Goal: Check status: Check status

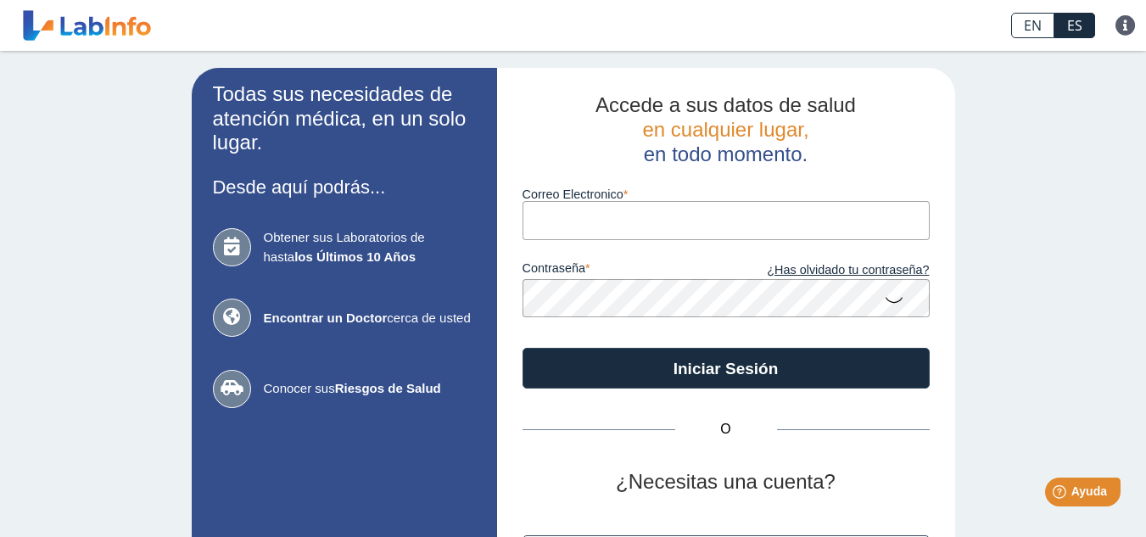
drag, startPoint x: 0, startPoint y: 0, endPoint x: 676, endPoint y: 217, distance: 710.1
click at [676, 217] on input "Correo Electronico" at bounding box center [726, 220] width 407 height 38
type input "[EMAIL_ADDRESS][DOMAIN_NAME]"
click at [893, 299] on icon at bounding box center [894, 298] width 20 height 33
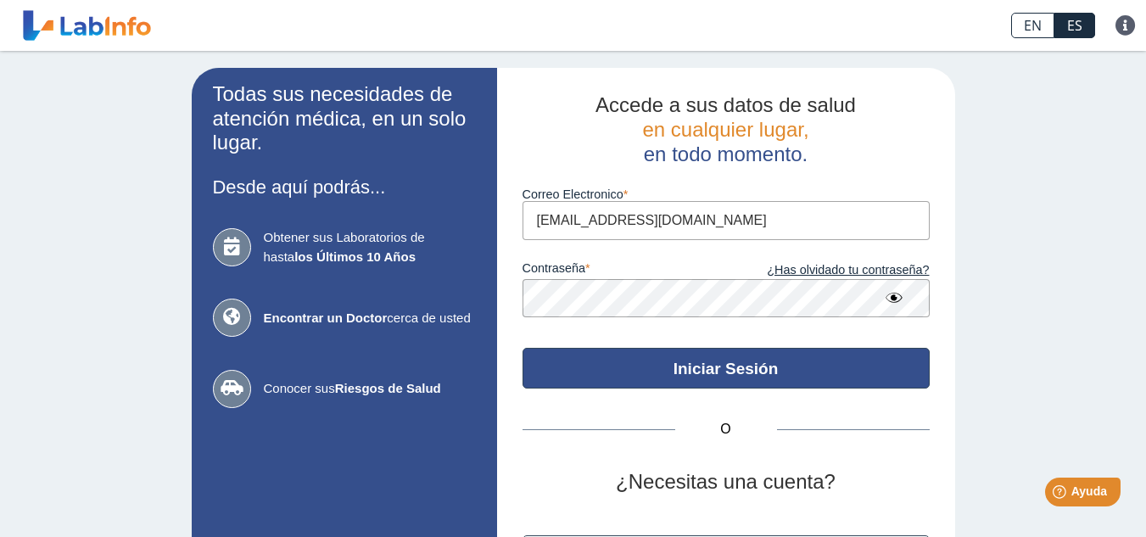
click at [845, 364] on button "Iniciar Sesión" at bounding box center [726, 368] width 407 height 41
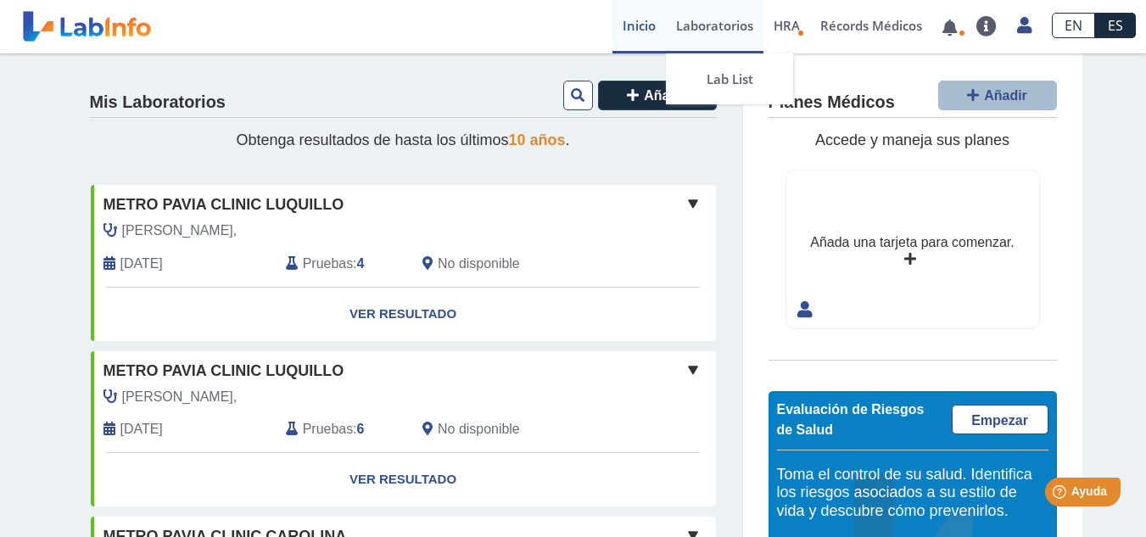
click at [726, 31] on link "Laboratorios" at bounding box center [715, 26] width 98 height 53
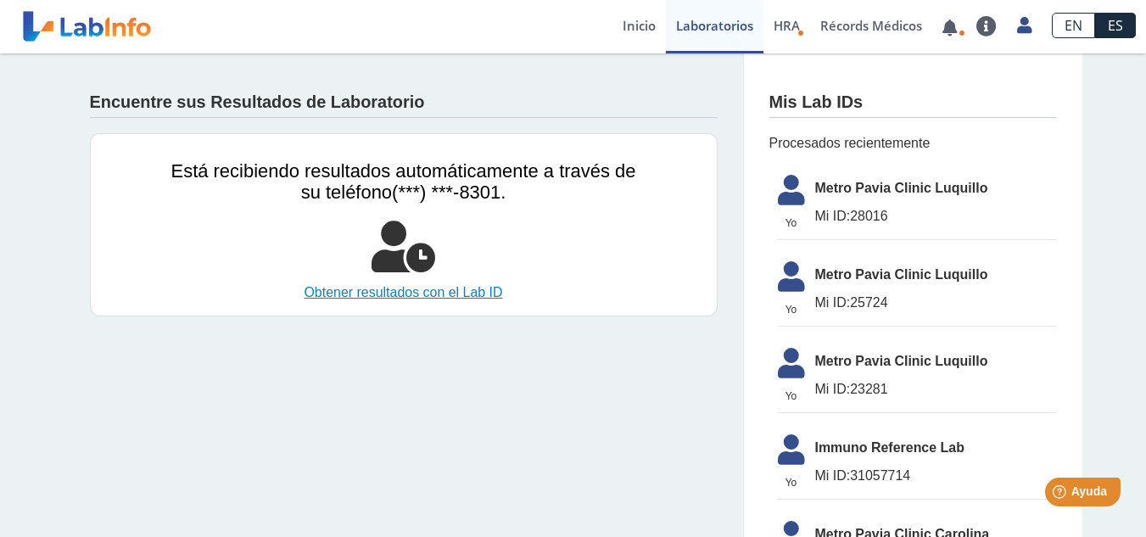
click at [389, 292] on link "Obtener resultados con el Lab ID" at bounding box center [403, 292] width 465 height 20
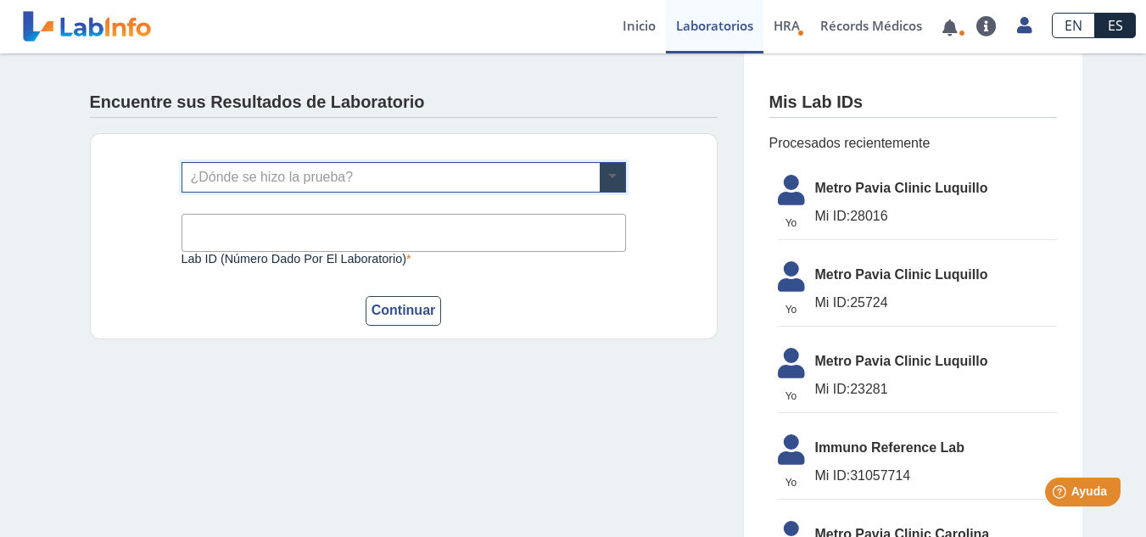
click at [607, 176] on span at bounding box center [612, 177] width 25 height 29
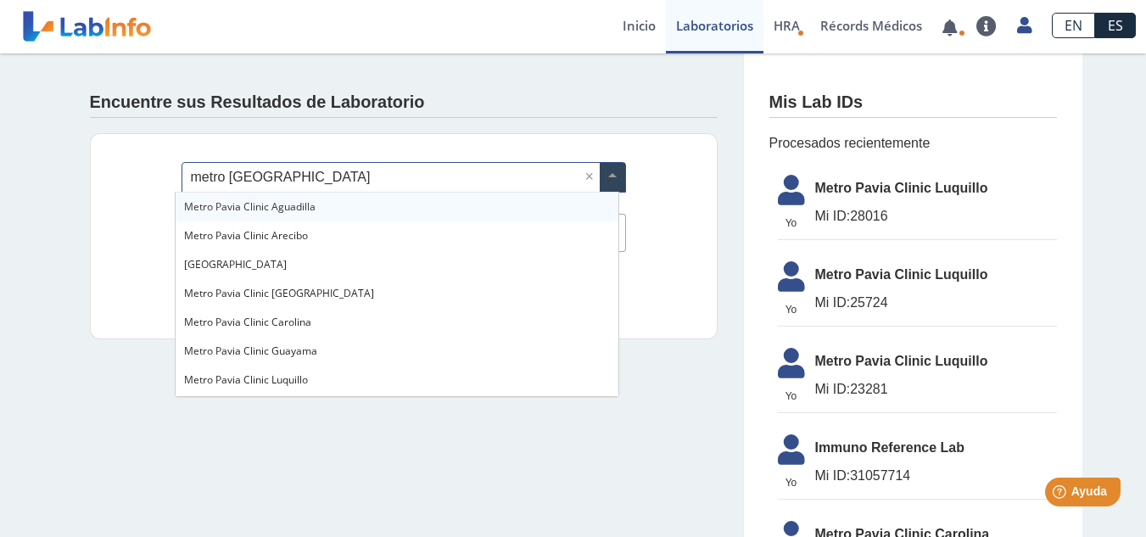
type input "metro [GEOGRAPHIC_DATA]"
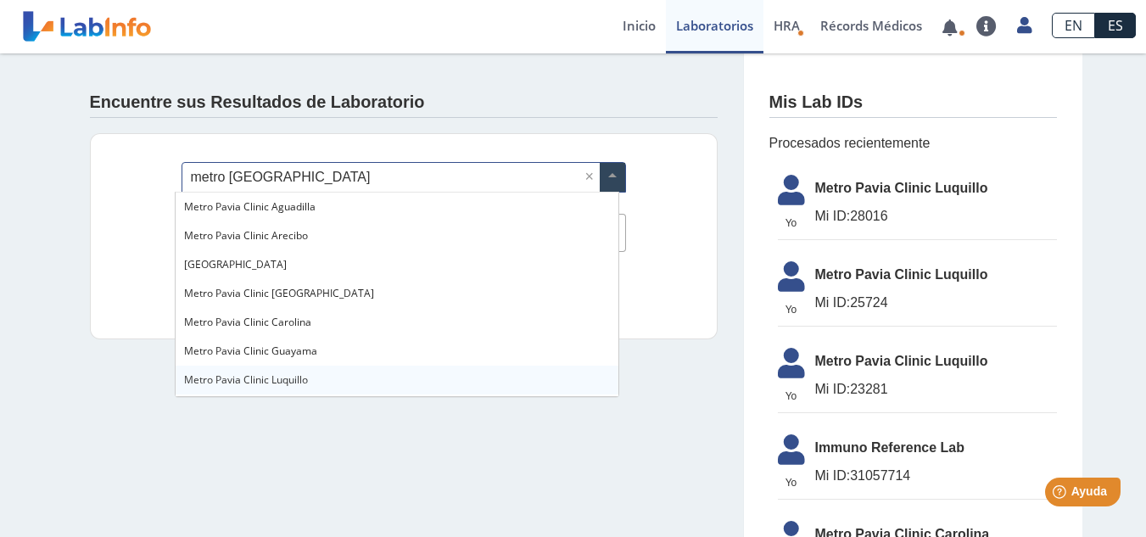
click at [363, 374] on div "Metro Pavia Clinic Luquillo" at bounding box center [397, 380] width 443 height 29
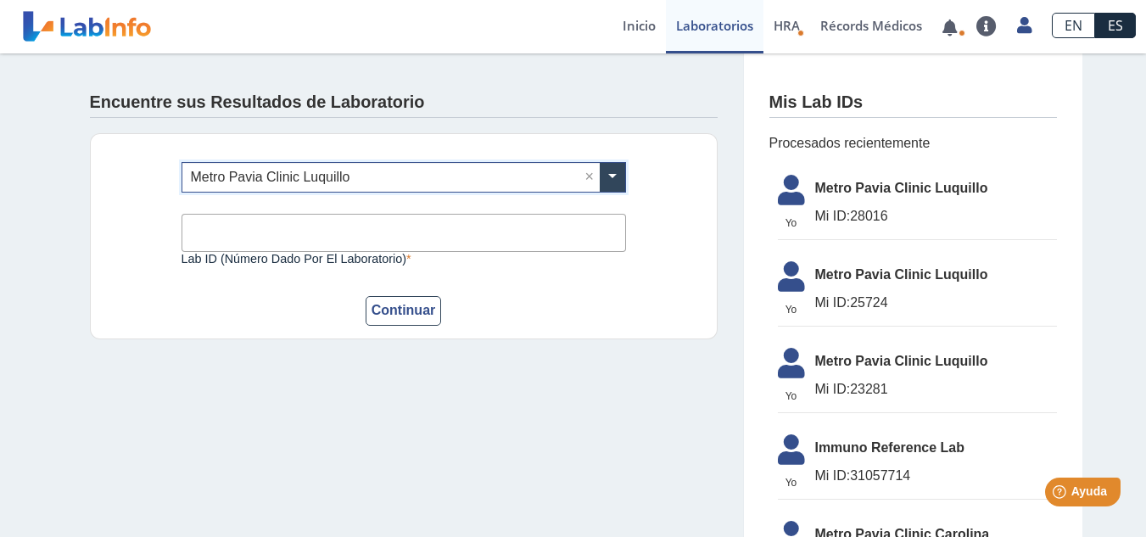
click at [322, 250] on input "Lab ID (número dado por el laboratorio)" at bounding box center [404, 233] width 445 height 38
type input "28016"
click at [378, 310] on button "Continuar" at bounding box center [404, 311] width 76 height 30
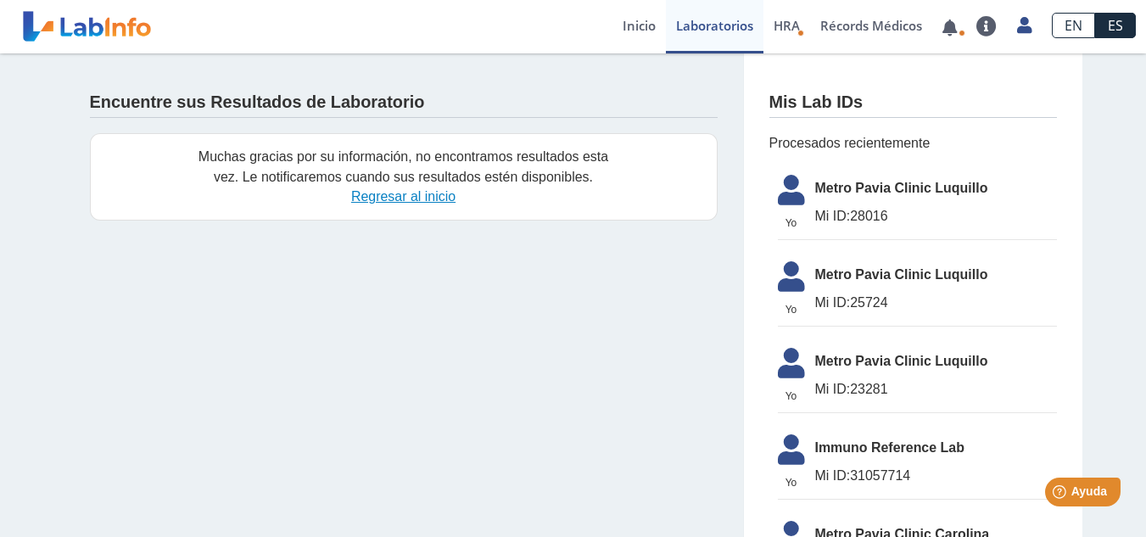
click at [395, 199] on link "Regresar al inicio" at bounding box center [403, 196] width 104 height 14
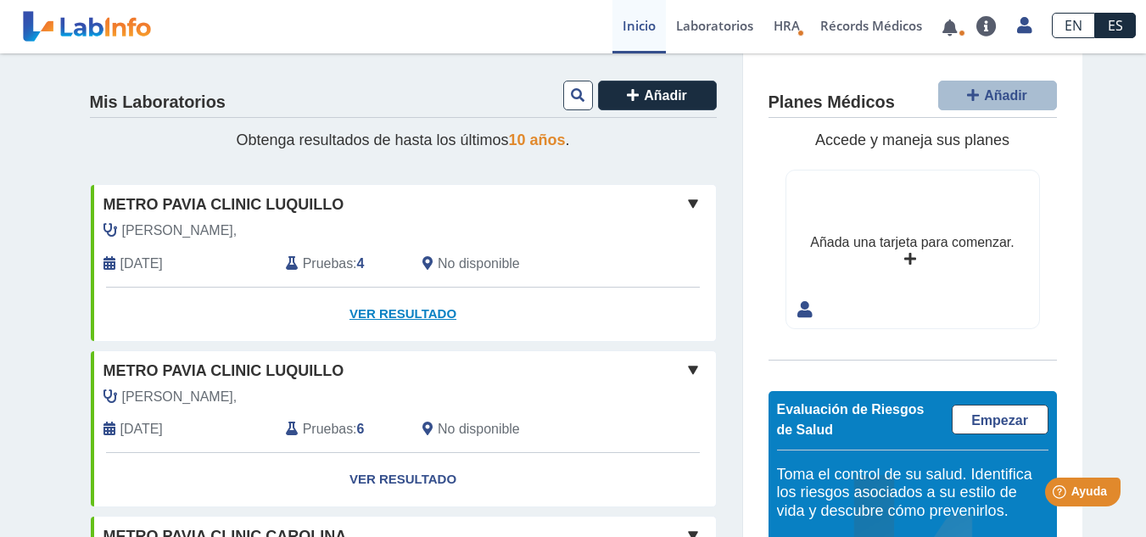
click at [378, 310] on link "Ver Resultado" at bounding box center [403, 314] width 625 height 53
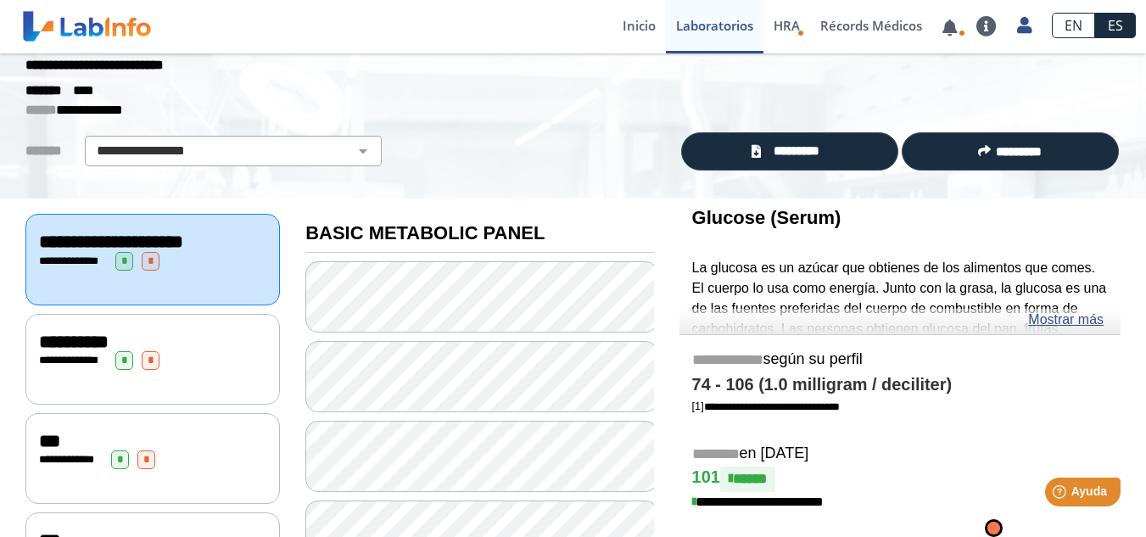
scroll to position [69, 0]
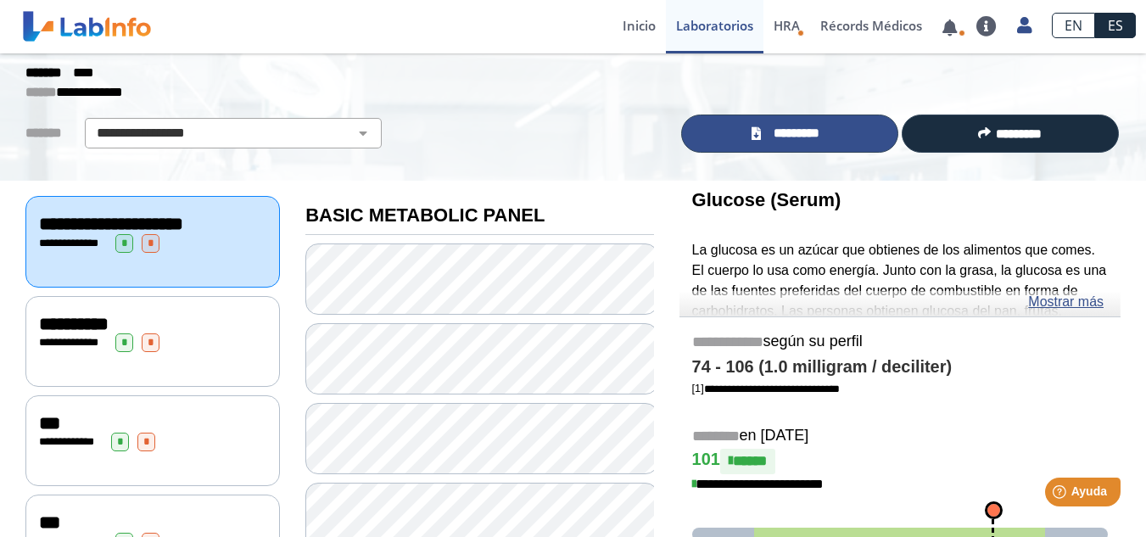
click at [786, 138] on span "*********" at bounding box center [797, 134] width 62 height 20
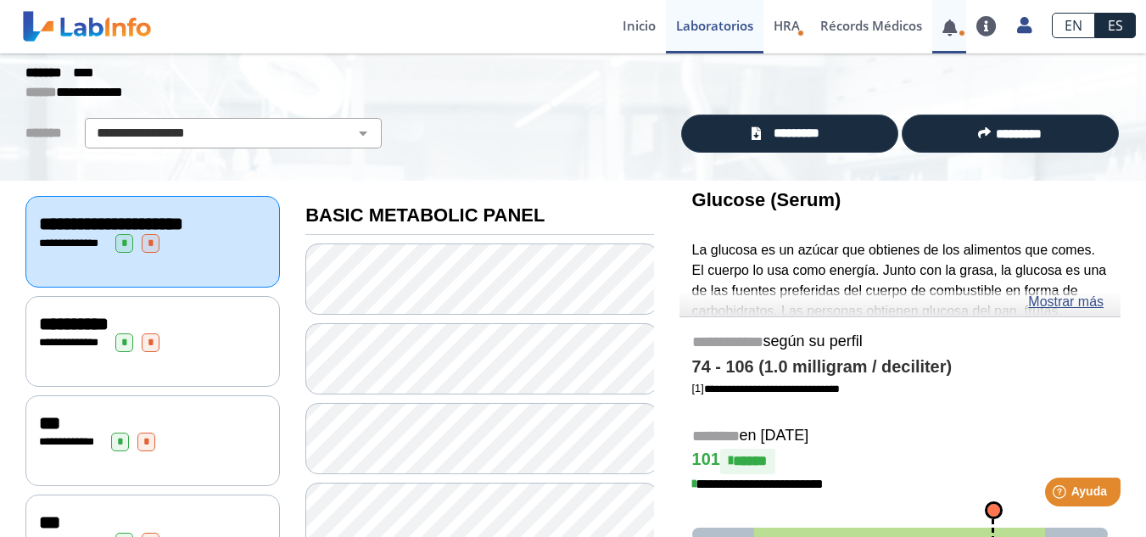
click at [964, 20] on span at bounding box center [949, 26] width 35 height 53
click at [954, 22] on link at bounding box center [949, 27] width 35 height 13
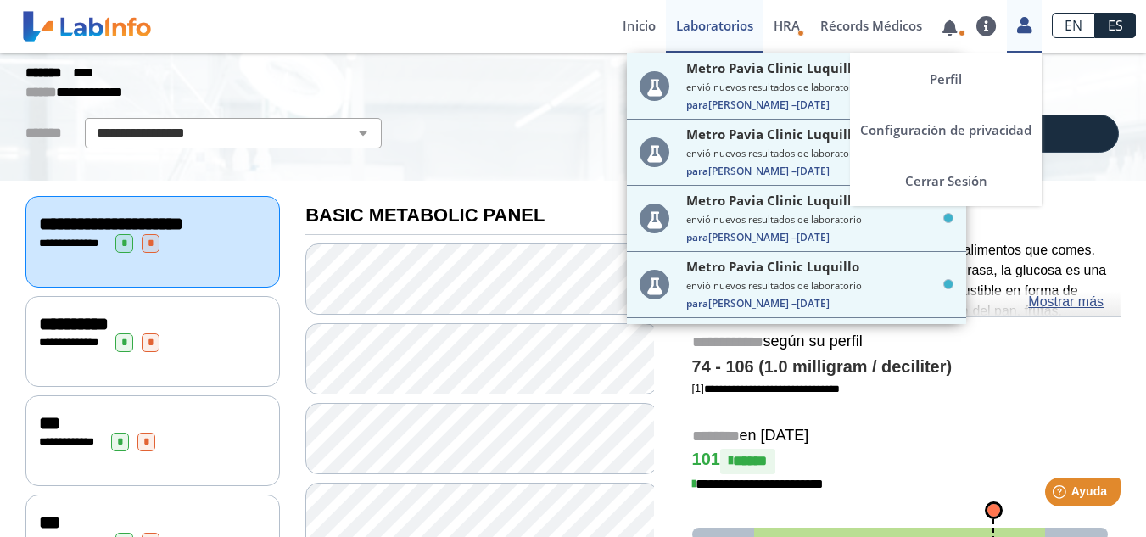
click at [1026, 25] on icon at bounding box center [1024, 25] width 14 height 13
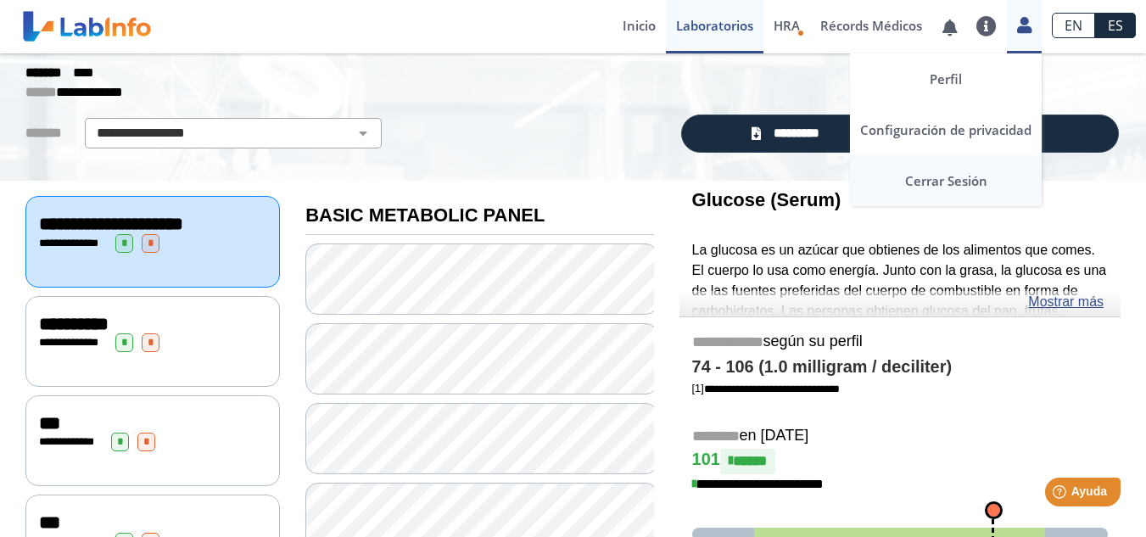
click at [947, 175] on link "Cerrar Sesión" at bounding box center [946, 180] width 192 height 51
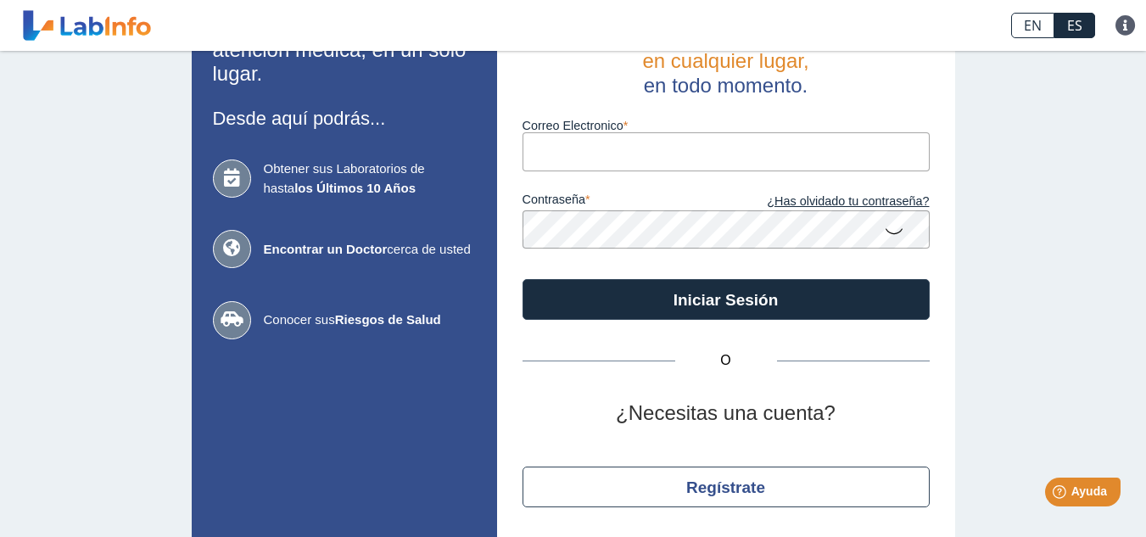
click at [656, 153] on input "Correo Electronico" at bounding box center [726, 151] width 407 height 38
type input "ssm-7@hortmail.com"
click at [884, 229] on icon at bounding box center [894, 230] width 20 height 33
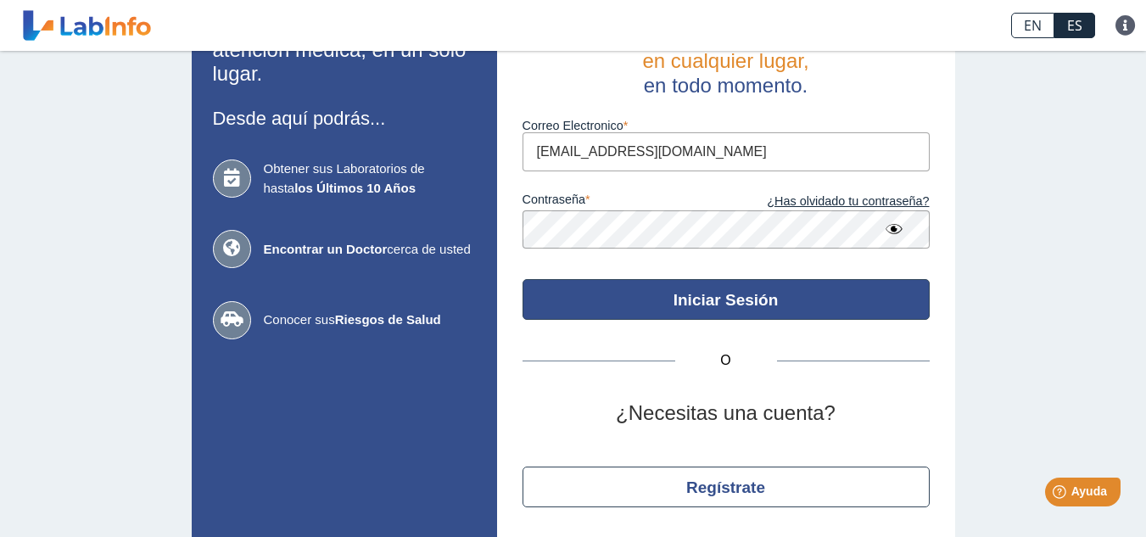
click at [755, 290] on button "Iniciar Sesión" at bounding box center [726, 299] width 407 height 41
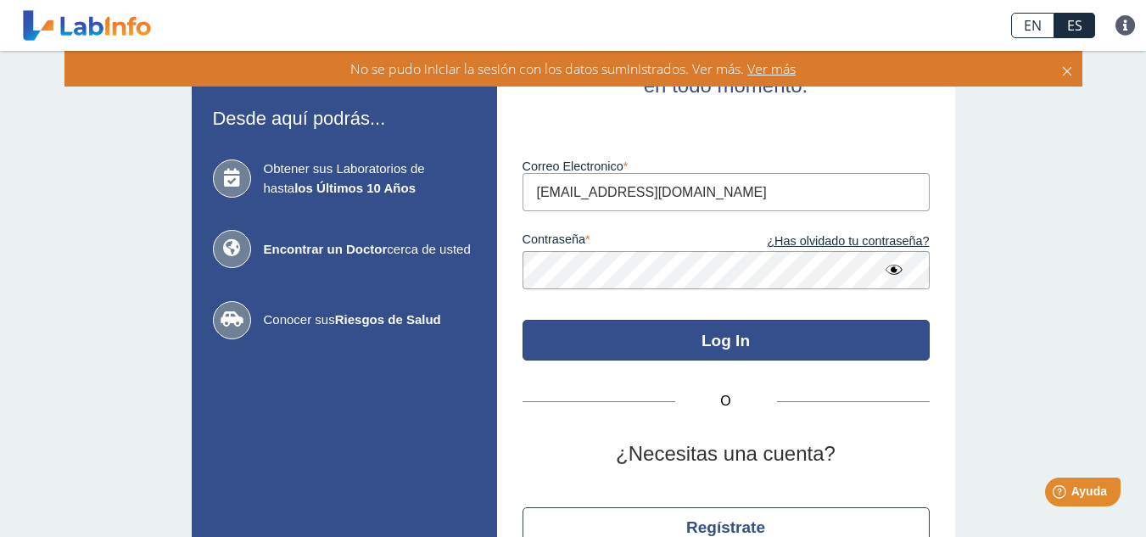
click at [732, 345] on button "Log In" at bounding box center [726, 340] width 407 height 41
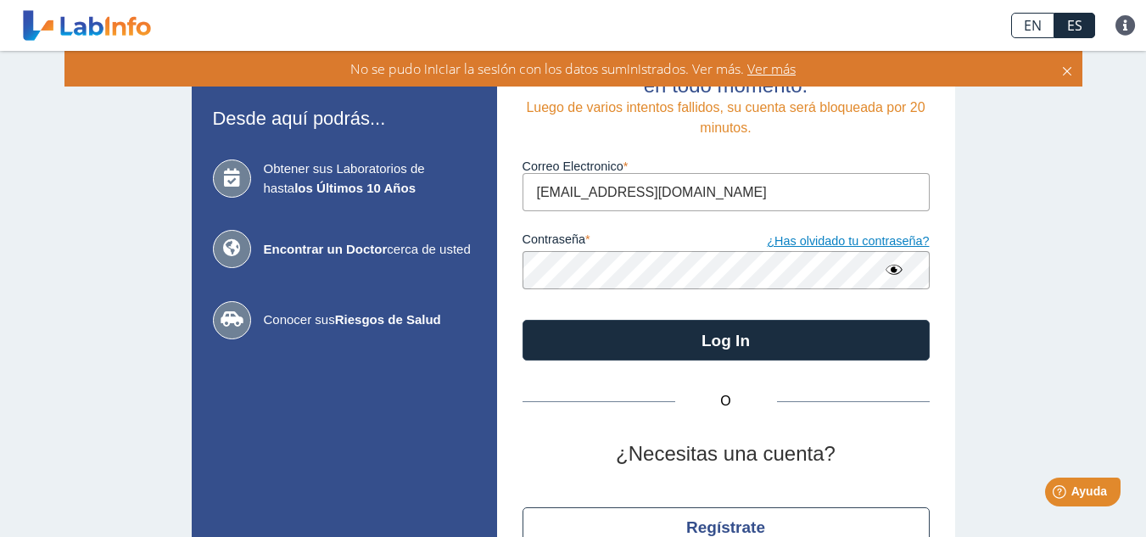
click at [814, 235] on link "¿Has olvidado tu contraseña?" at bounding box center [828, 241] width 204 height 19
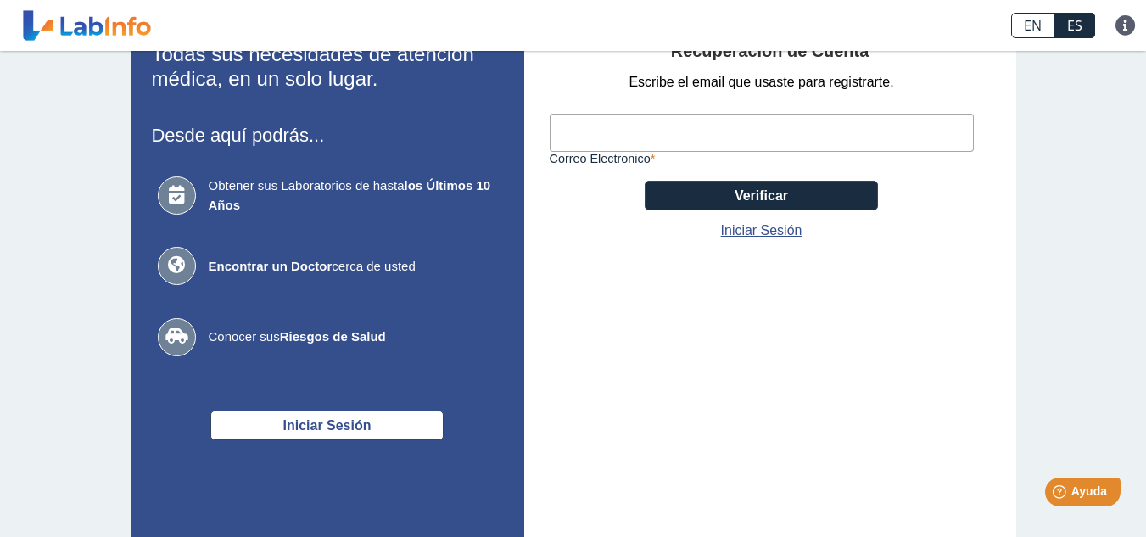
click at [606, 134] on input "Correo Electronico" at bounding box center [762, 133] width 424 height 38
type input "ssm-7@hotmail.com"
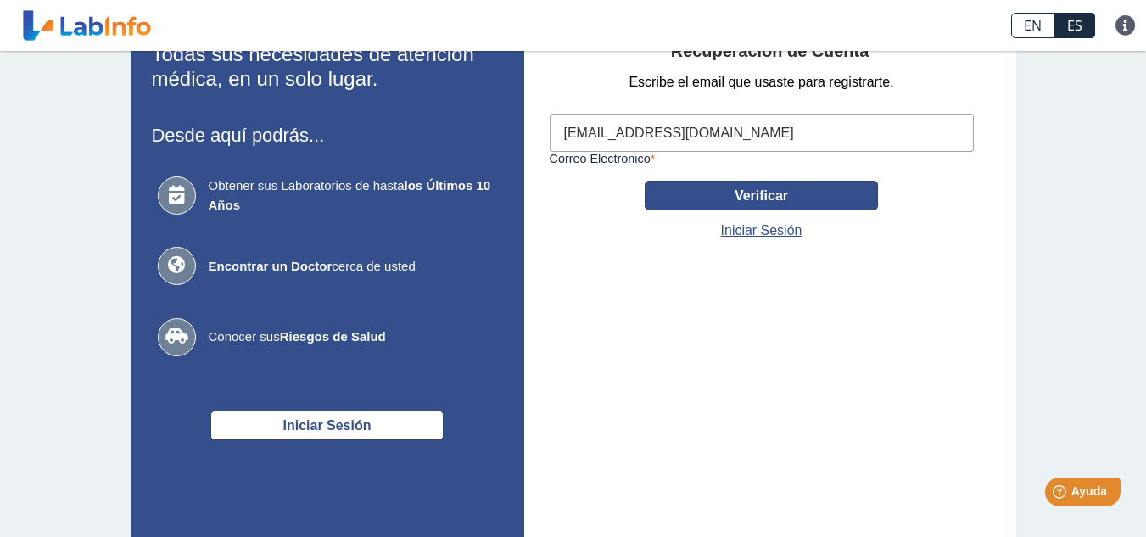
click at [722, 189] on button "Verificar" at bounding box center [761, 196] width 233 height 30
